Goal: Check status: Check status

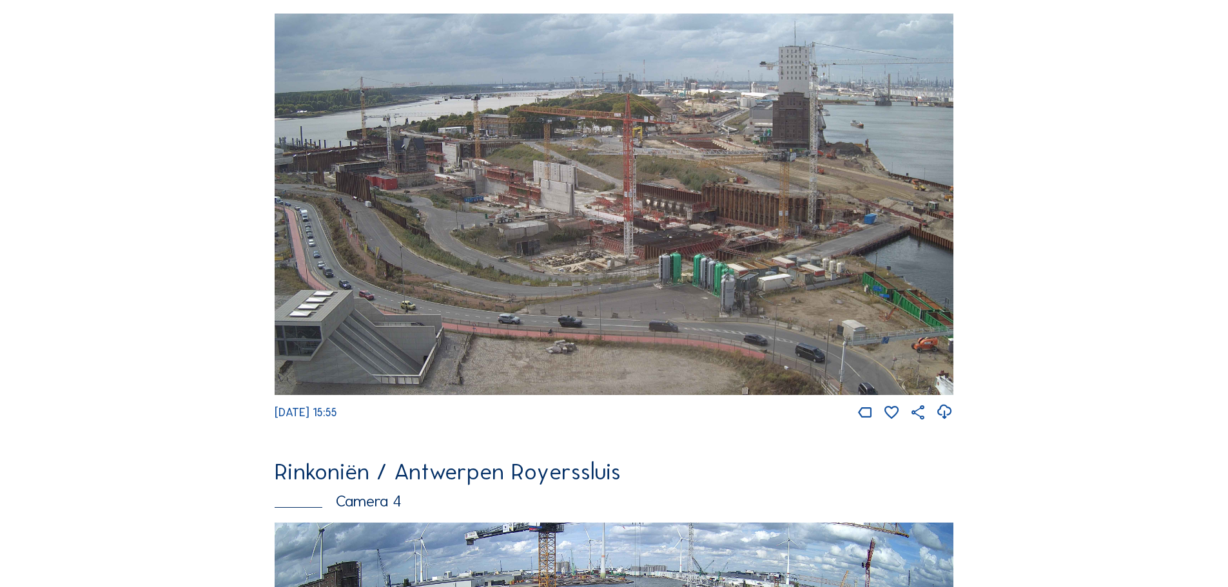
click at [550, 217] on img at bounding box center [614, 205] width 679 height 382
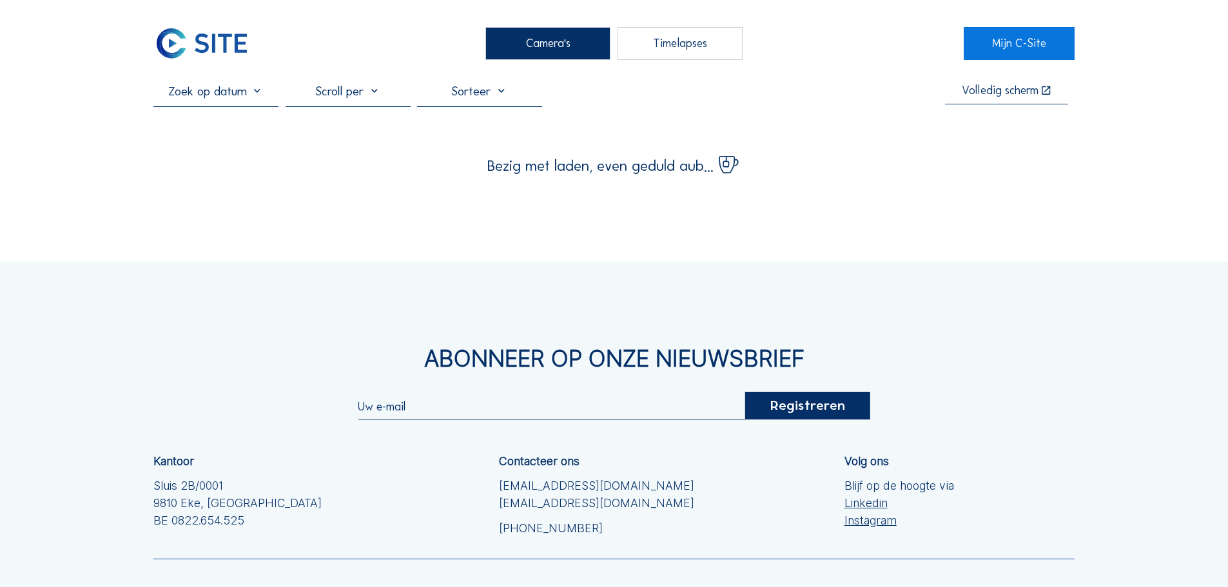
click at [255, 93] on input "text" at bounding box center [215, 90] width 125 height 15
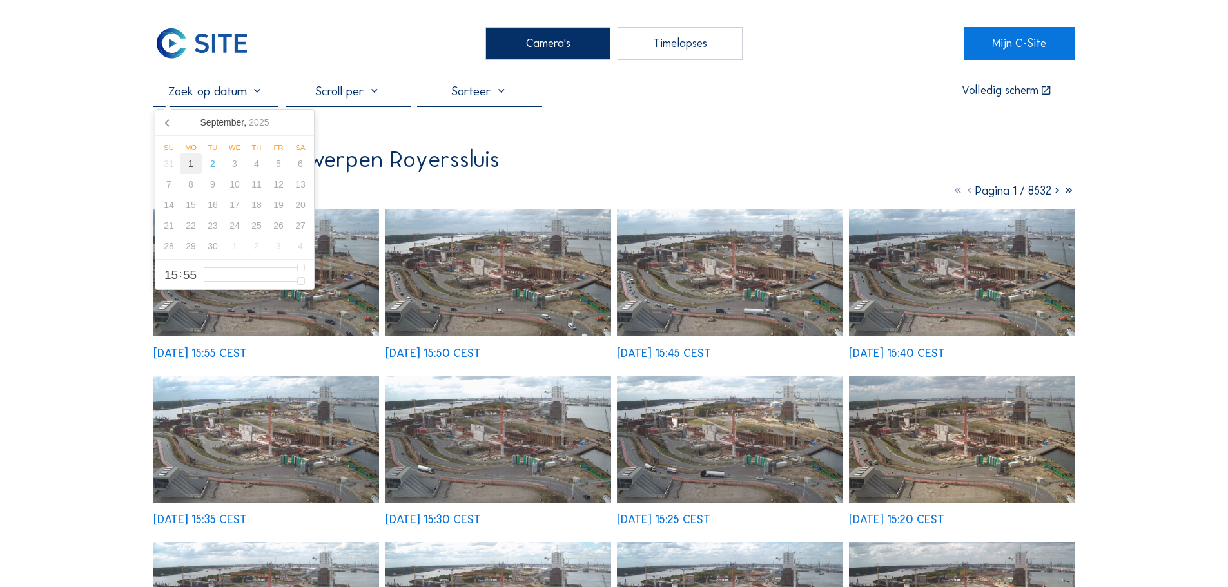
click at [196, 169] on div "1" at bounding box center [191, 163] width 22 height 21
type input "[DATE] 02:55"
type input "2"
type input "[DATE] 03:55"
type input "3"
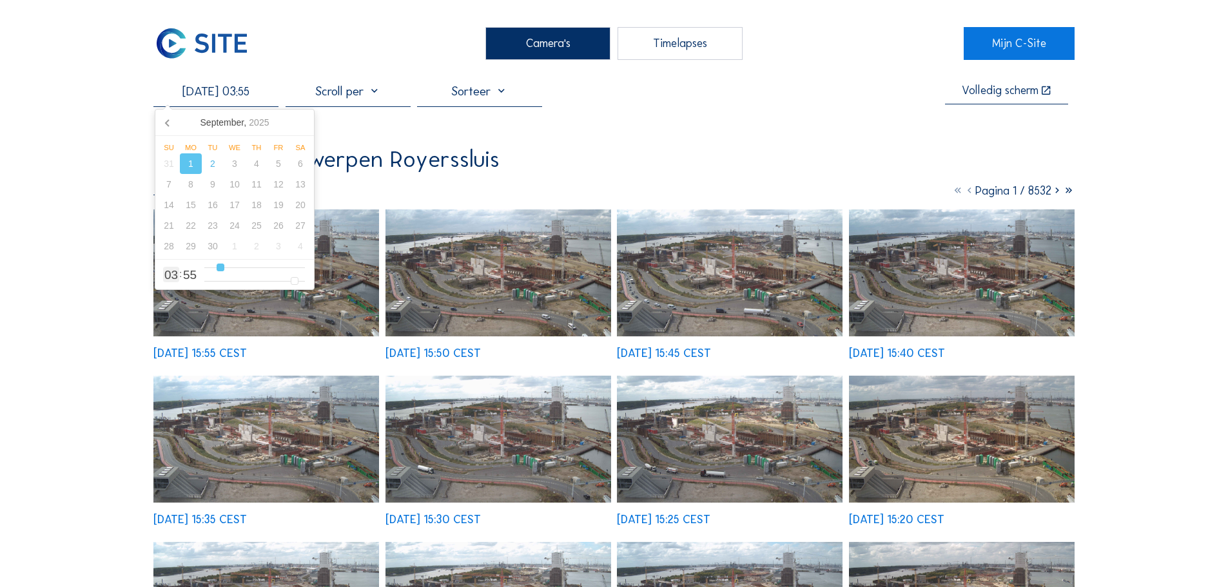
type input "[DATE] 04:55"
type input "4"
type input "[DATE] 05:55"
type input "5"
type input "[DATE] 06:55"
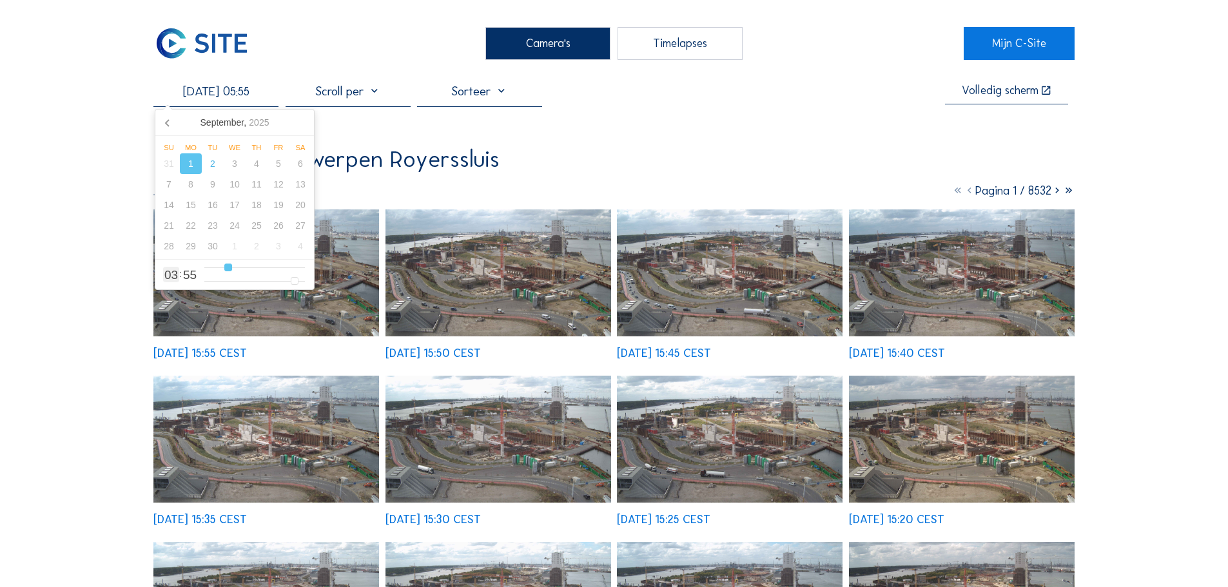
type input "6"
type input "[DATE] 07:55"
type input "7"
type input "[DATE] 08:55"
type input "8"
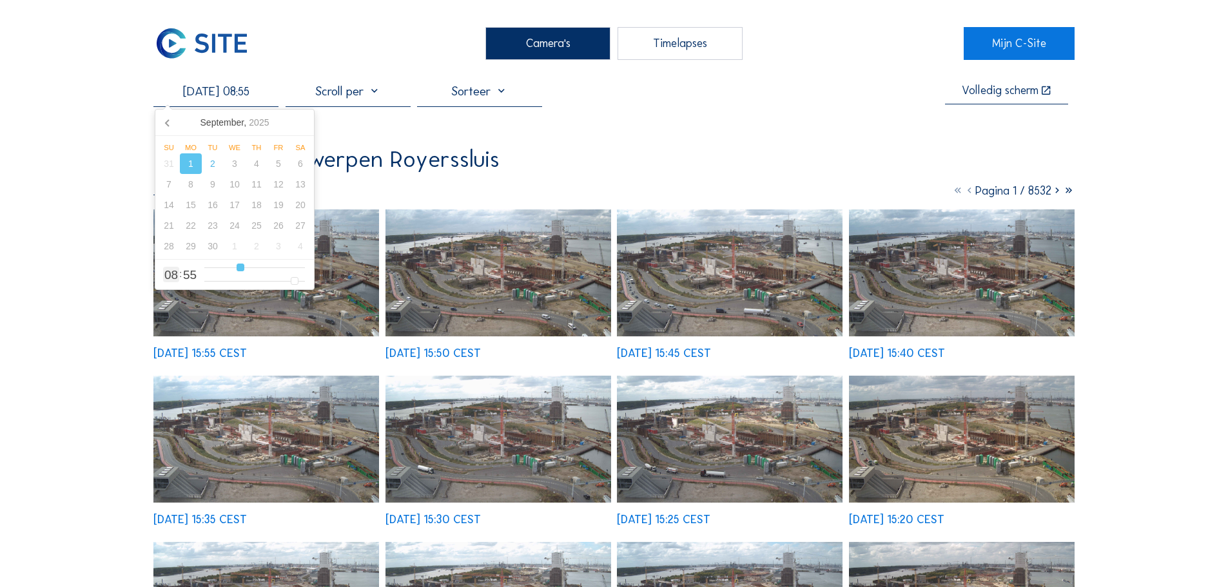
type input "[DATE] 09:55"
type input "9"
type input "[DATE] 10:55"
type input "10"
type input "[DATE] 11:55"
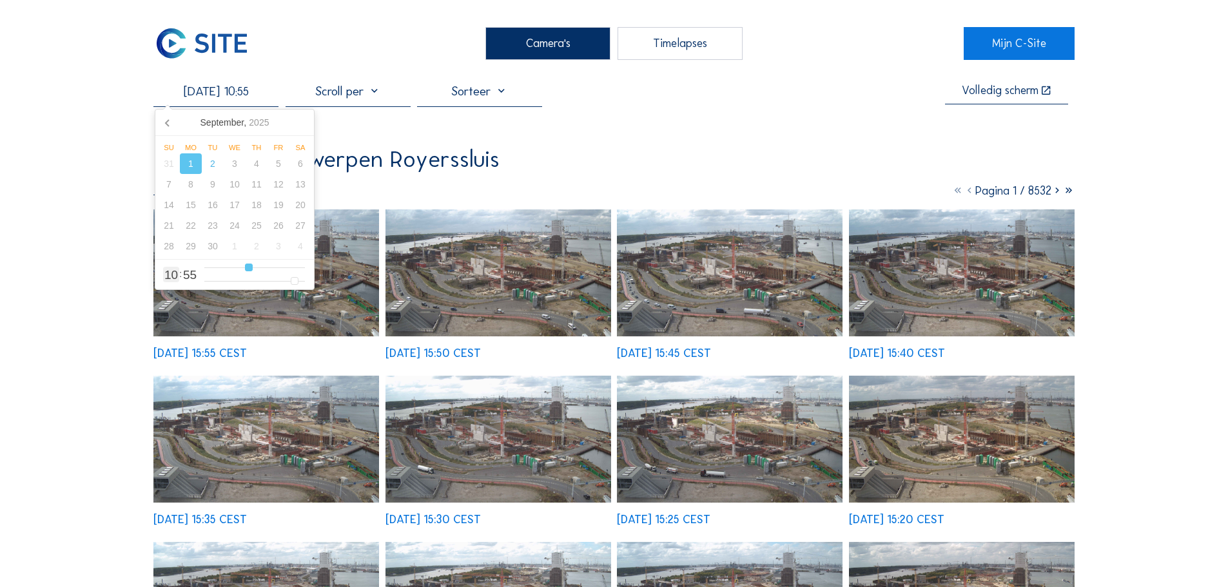
type input "11"
type input "[DATE] 12:55"
drag, startPoint x: 215, startPoint y: 269, endPoint x: 256, endPoint y: 271, distance: 40.7
type input "12"
click at [256, 271] on input "range" at bounding box center [254, 267] width 101 height 11
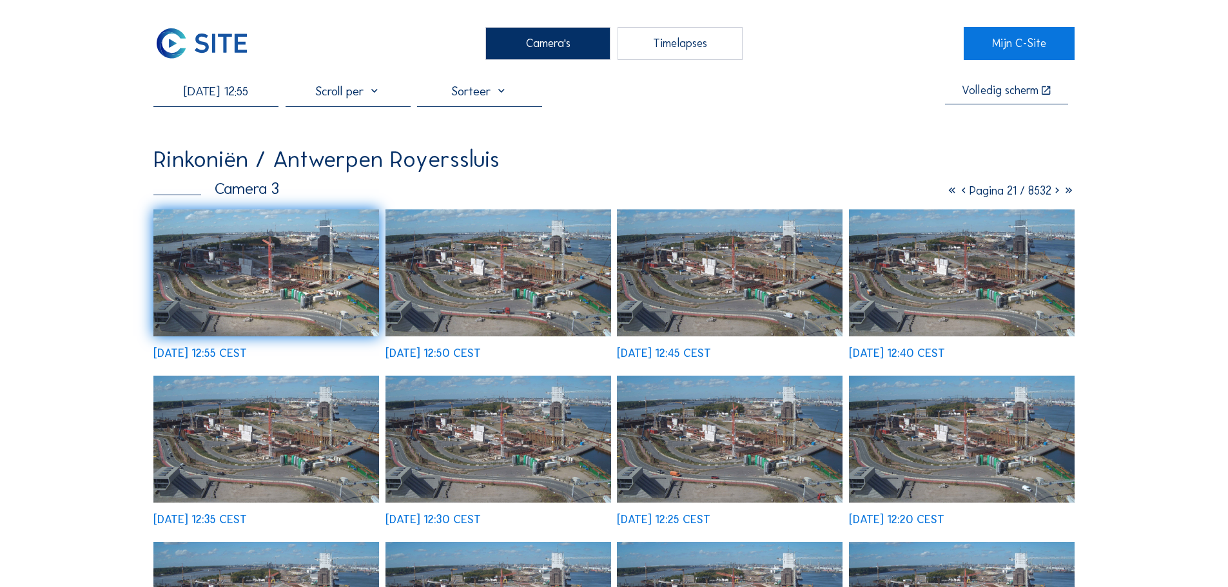
click at [444, 271] on img at bounding box center [499, 273] width 226 height 127
